Goal: Task Accomplishment & Management: Complete application form

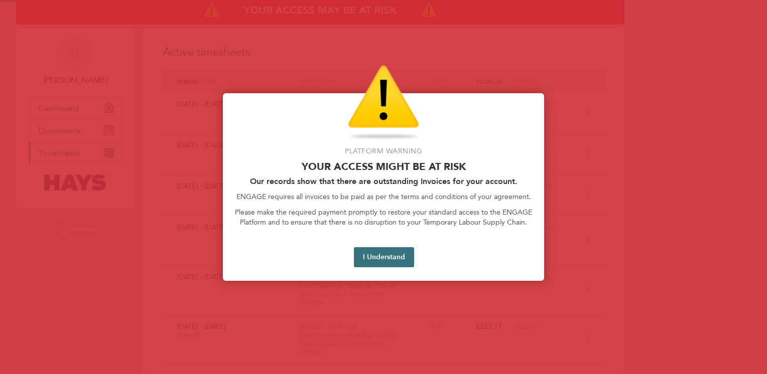
click at [394, 252] on button "I Understand" at bounding box center [384, 257] width 60 height 20
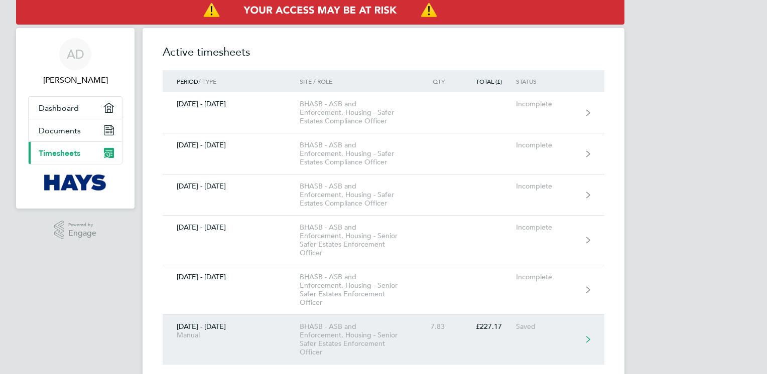
click at [494, 334] on link "[DATE] - [DATE] Manual BHASB - ASB and Enforcement, Housing - Senior Safer Esta…" at bounding box center [384, 340] width 442 height 50
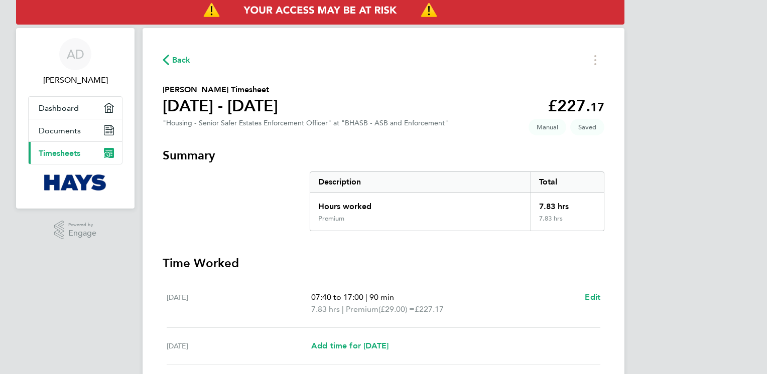
click at [360, 354] on div "[DATE] Add time for [DATE] Add time for [DATE]" at bounding box center [384, 346] width 434 height 37
click at [383, 348] on span "Add time for [DATE]" at bounding box center [349, 346] width 77 height 10
select select "30"
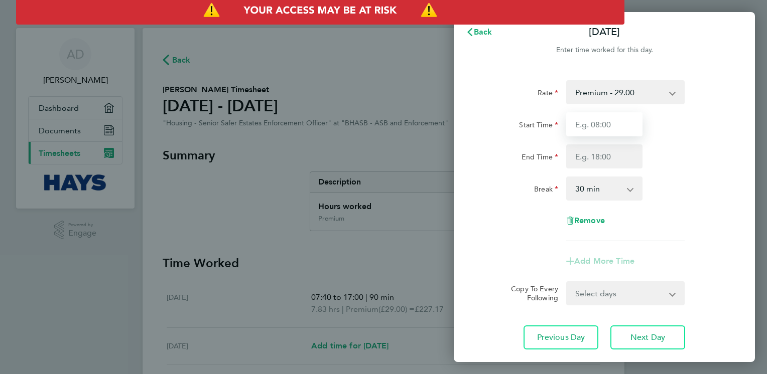
click at [628, 128] on input "Start Time" at bounding box center [604, 124] width 76 height 24
type input "07:45"
click at [588, 153] on input "End Time" at bounding box center [604, 157] width 76 height 24
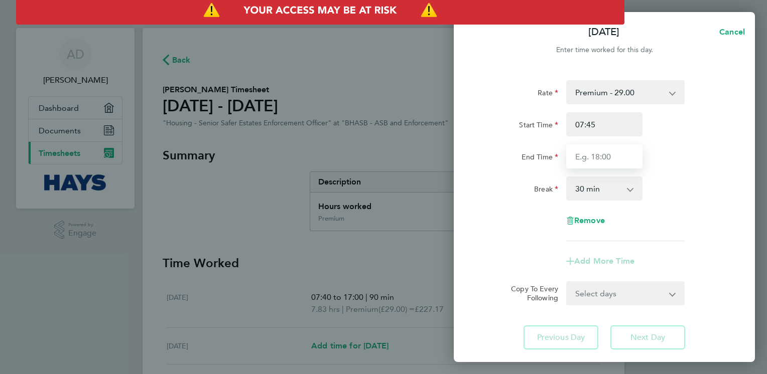
type input "17:00"
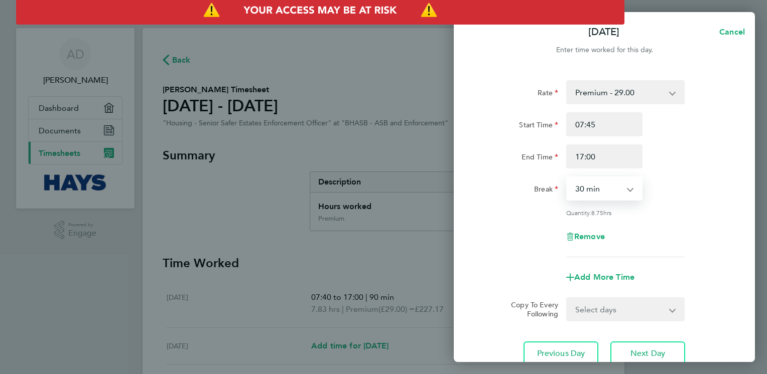
click at [597, 190] on select "0 min 15 min 30 min 45 min 60 min 75 min 90 min" at bounding box center [598, 189] width 62 height 22
select select "90"
click at [567, 178] on select "0 min 15 min 30 min 45 min 60 min 75 min 90 min" at bounding box center [598, 189] width 62 height 22
click at [490, 286] on div "Add More Time" at bounding box center [604, 277] width 253 height 24
click at [476, 290] on div "Rate Premium - 29.00 Start Time 07:45 End Time 17:00 Break 0 min 15 min 30 min …" at bounding box center [604, 223] width 301 height 310
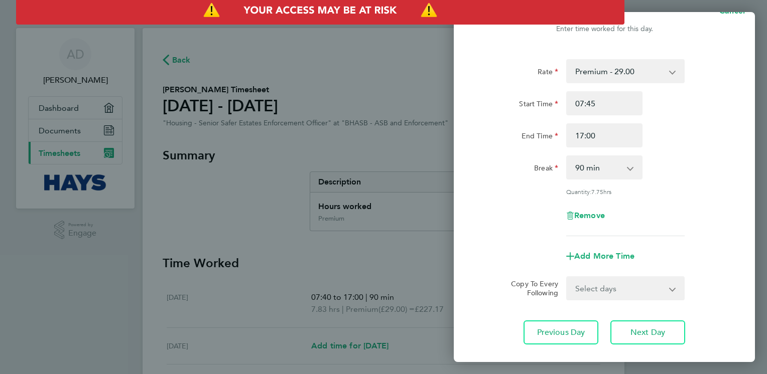
scroll to position [78, 0]
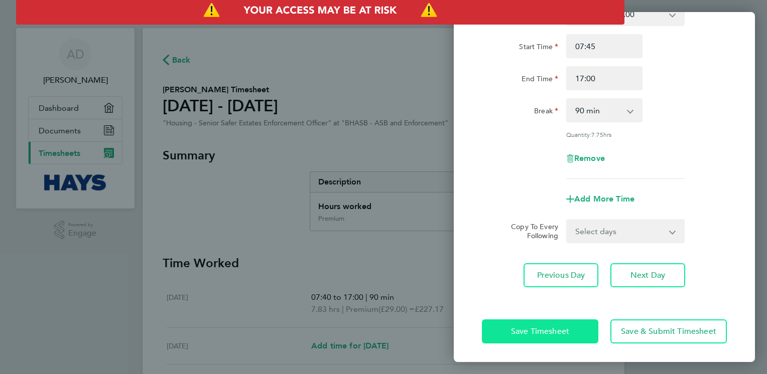
click at [538, 327] on span "Save Timesheet" at bounding box center [540, 332] width 58 height 10
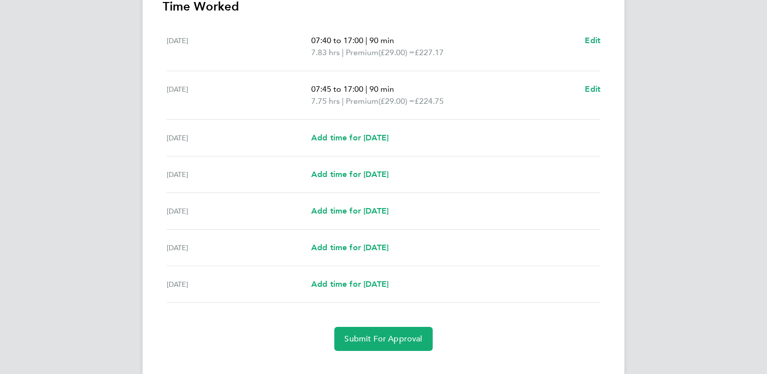
scroll to position [273, 0]
